Goal: Transaction & Acquisition: Download file/media

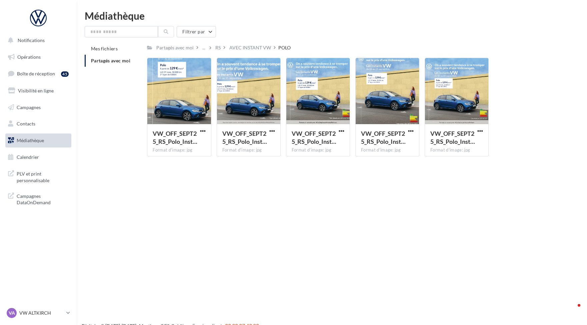
scroll to position [11, 0]
click at [161, 46] on div "Partagés avec moi" at bounding box center [174, 47] width 37 height 7
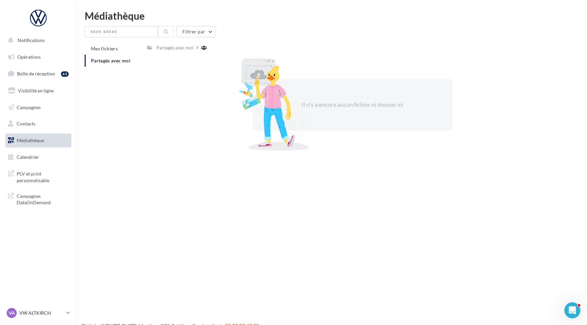
click at [119, 61] on span "Partagés avec moi" at bounding box center [110, 61] width 39 height 6
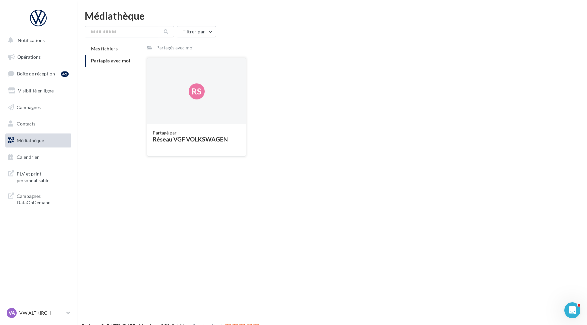
click at [191, 103] on div "Rs" at bounding box center [196, 91] width 98 height 67
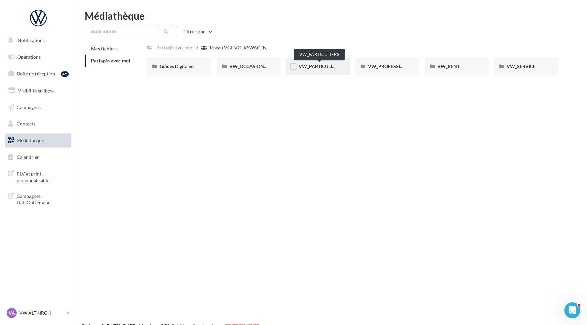
click at [319, 65] on span "VW_PARTICULIERS" at bounding box center [320, 66] width 42 height 6
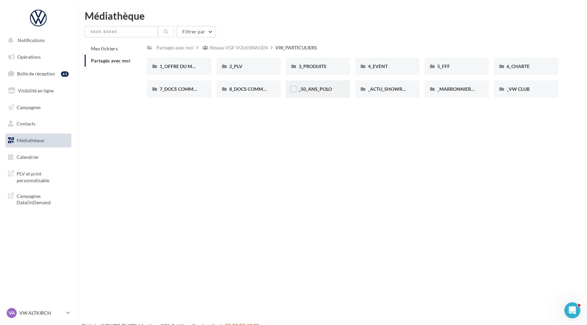
click at [339, 91] on div "_50_ANS_POLO" at bounding box center [318, 88] width 64 height 17
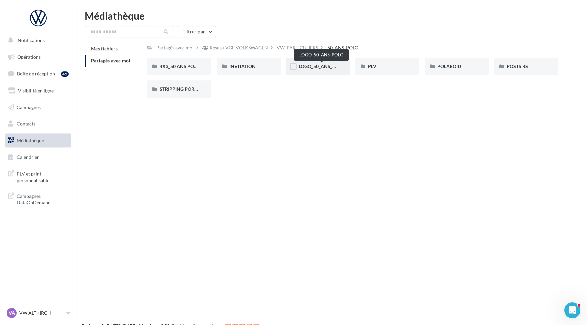
click at [325, 65] on span "LOGO_50_ANS_POLO" at bounding box center [322, 66] width 46 height 6
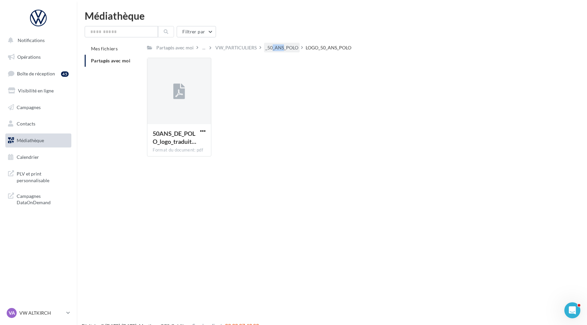
click at [273, 44] on div "_50_ANS_POLO" at bounding box center [281, 47] width 33 height 7
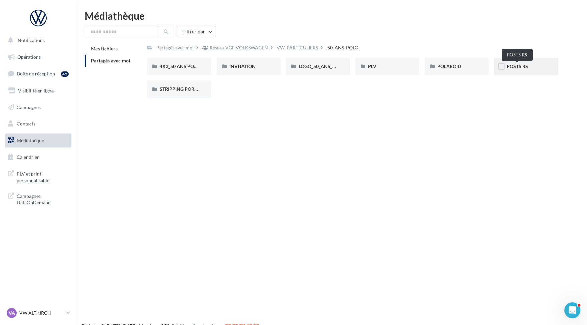
click at [513, 65] on span "POSTS RS" at bounding box center [516, 66] width 21 height 6
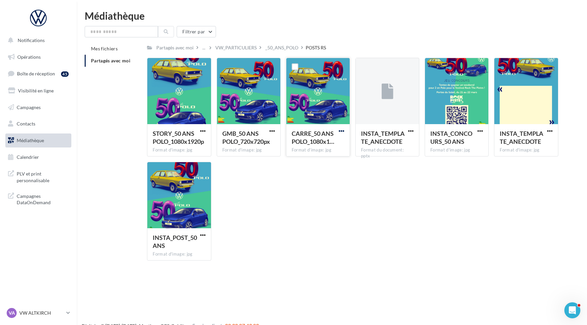
click at [344, 133] on span "button" at bounding box center [342, 131] width 6 height 6
click at [333, 150] on button "Télécharger" at bounding box center [312, 143] width 67 height 17
